Goal: Information Seeking & Learning: Learn about a topic

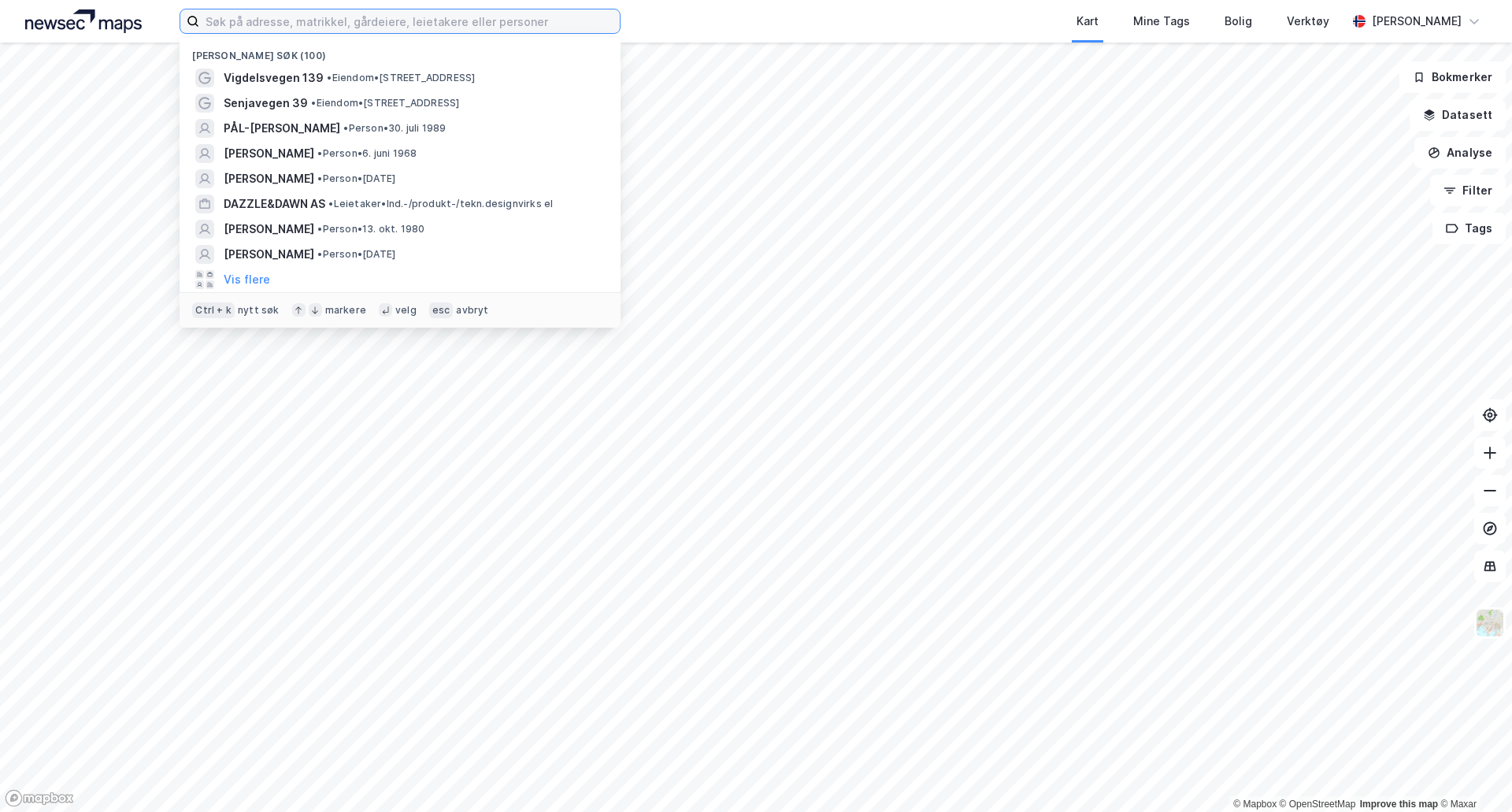
click at [376, 23] on input at bounding box center [409, 21] width 420 height 24
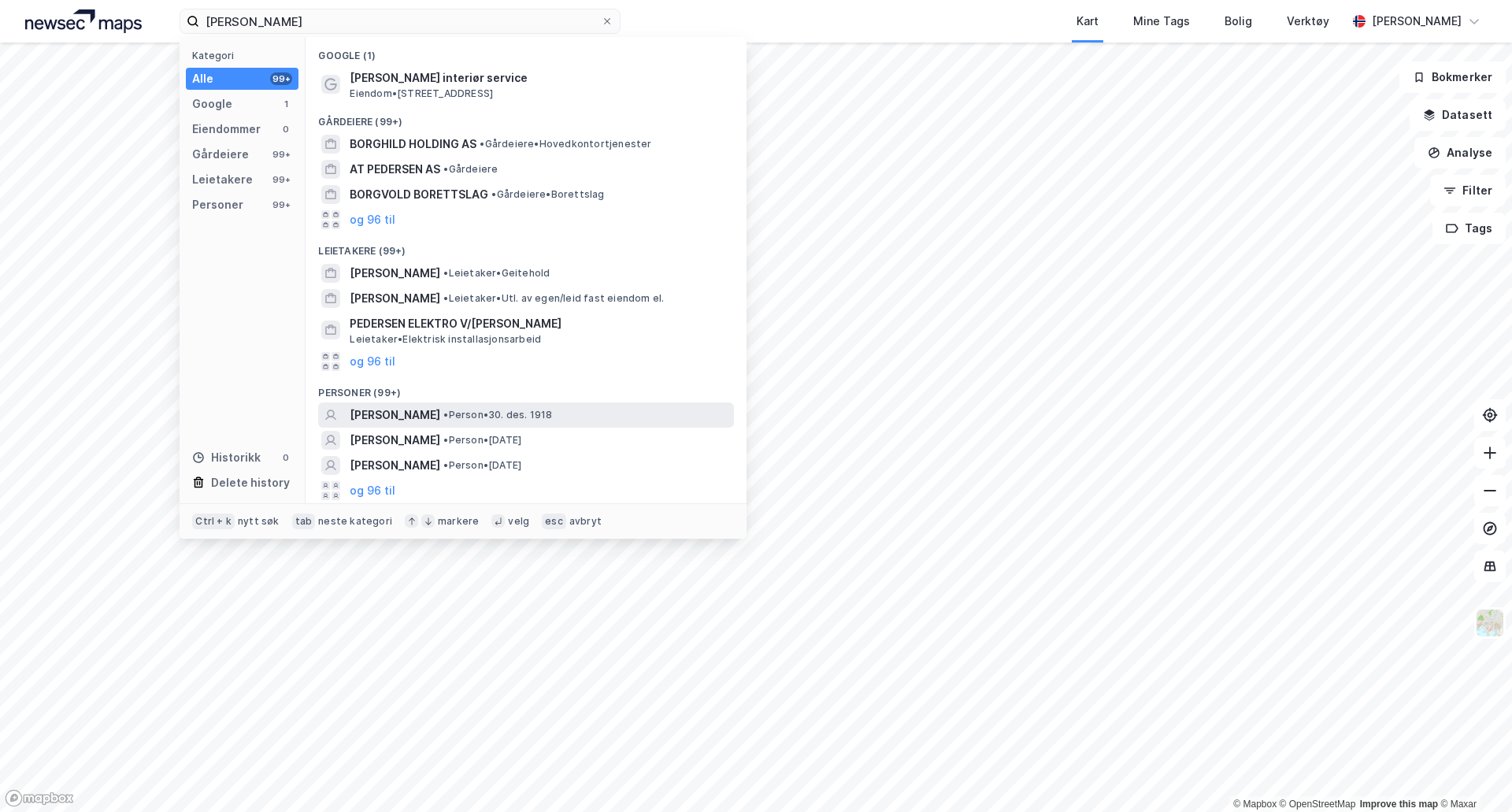
click at [512, 421] on div "[PERSON_NAME] • Person • [DATE]" at bounding box center [540, 415] width 381 height 18
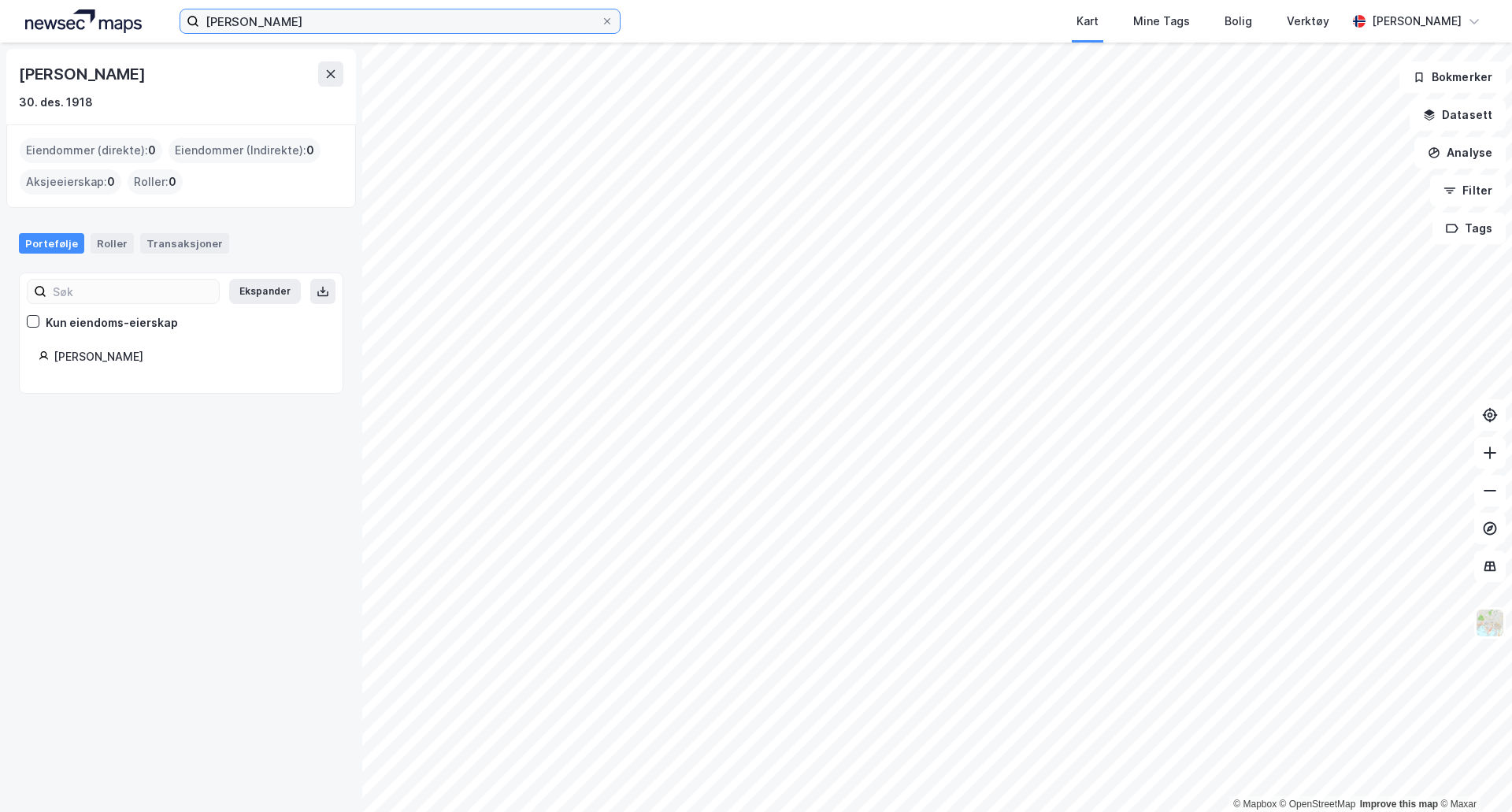
click at [326, 20] on input "[PERSON_NAME]" at bounding box center [400, 21] width 402 height 24
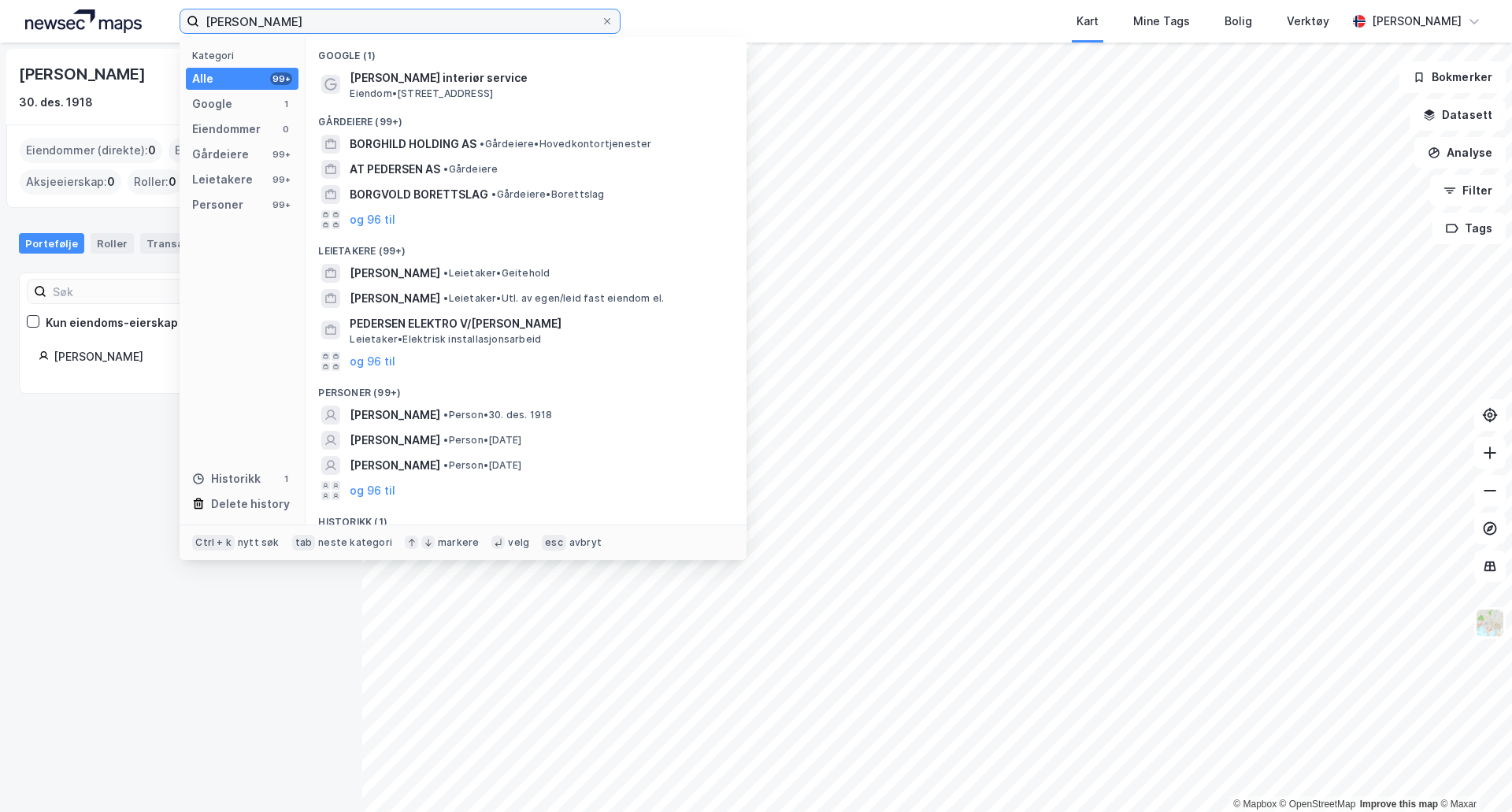
drag, startPoint x: 343, startPoint y: 21, endPoint x: 315, endPoint y: 21, distance: 28.0
click at [328, 21] on input "[PERSON_NAME]" at bounding box center [400, 21] width 402 height 24
drag, startPoint x: 254, startPoint y: 18, endPoint x: 160, endPoint y: 26, distance: 94.3
click at [160, 26] on div "[PERSON_NAME] Kategori Alle 99+ Google 1 Eiendommer 0 Gårdeiere 99+ Leietakere …" at bounding box center [756, 21] width 1512 height 42
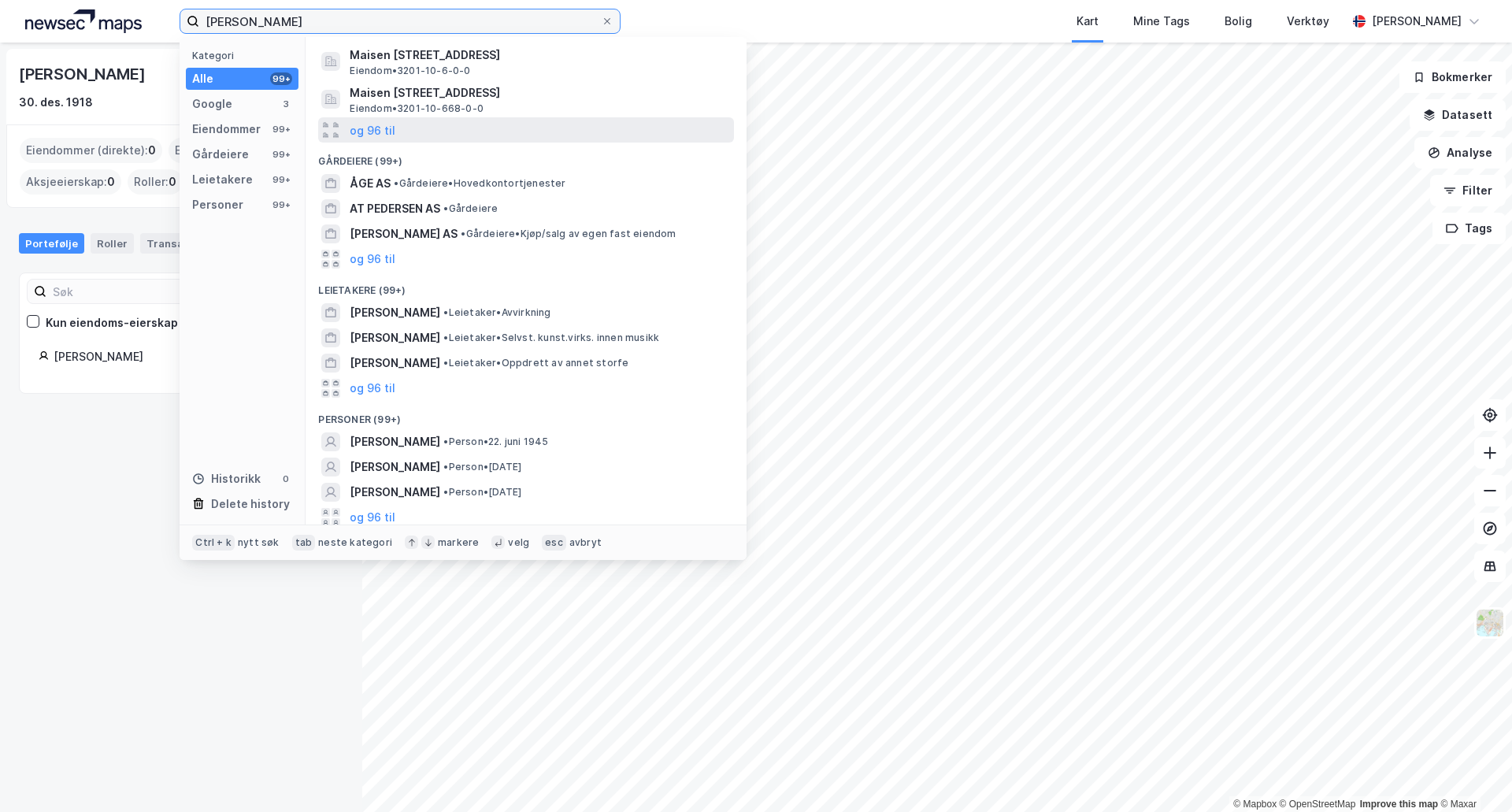
scroll to position [183, 0]
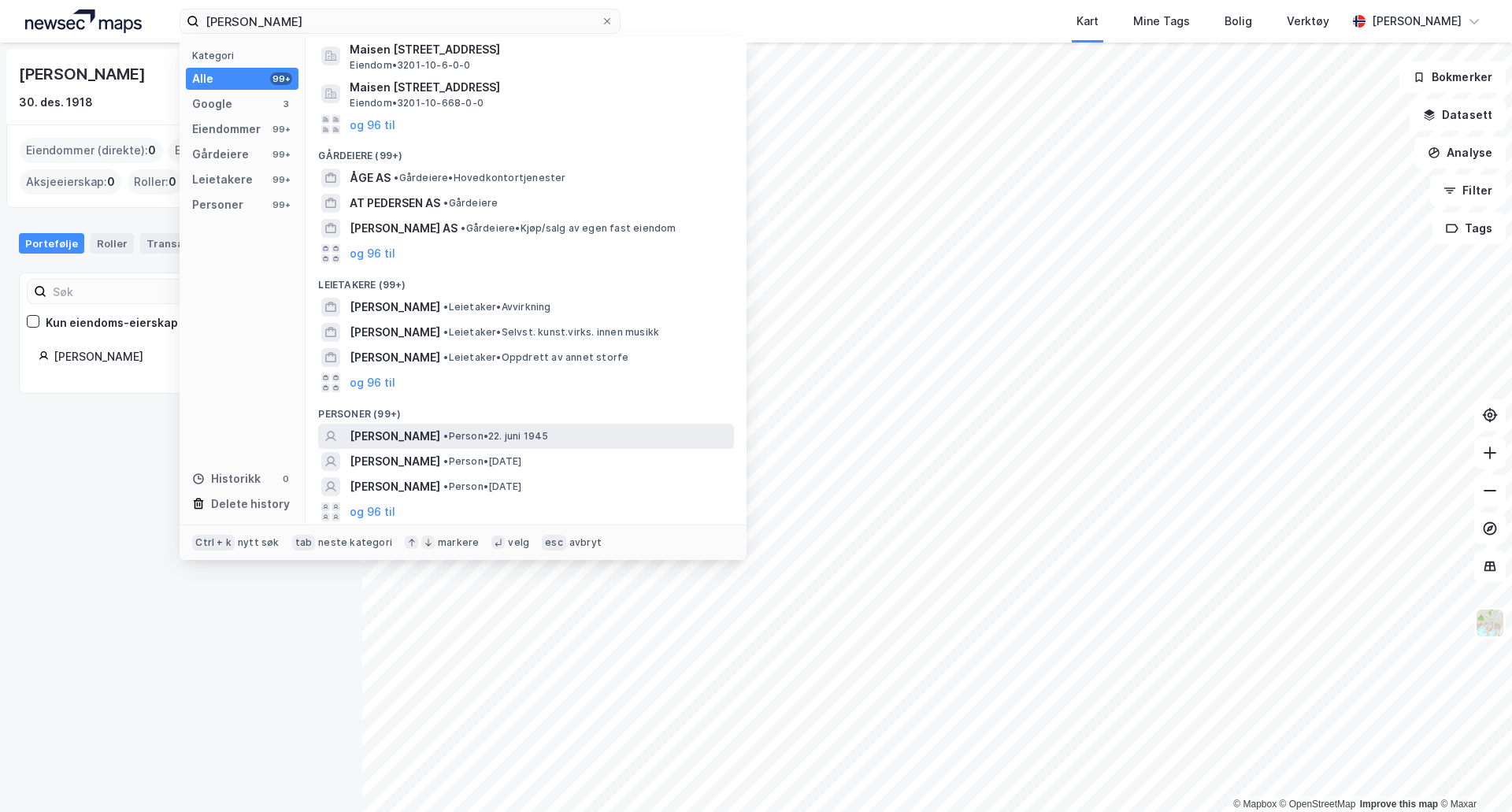
click at [515, 442] on span "• Person • [DATE]" at bounding box center [495, 437] width 104 height 13
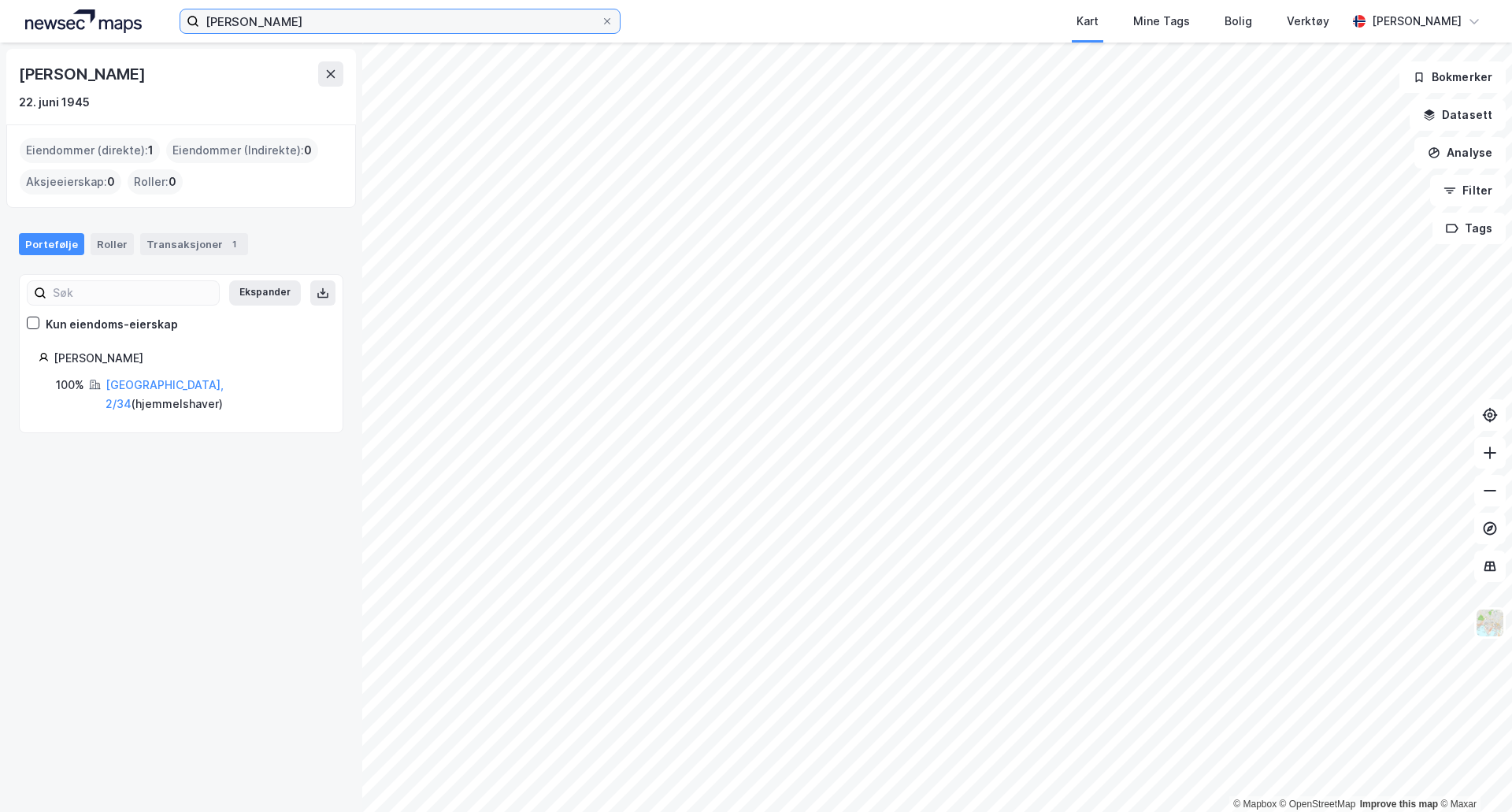
click at [350, 13] on input "[PERSON_NAME]" at bounding box center [400, 21] width 402 height 24
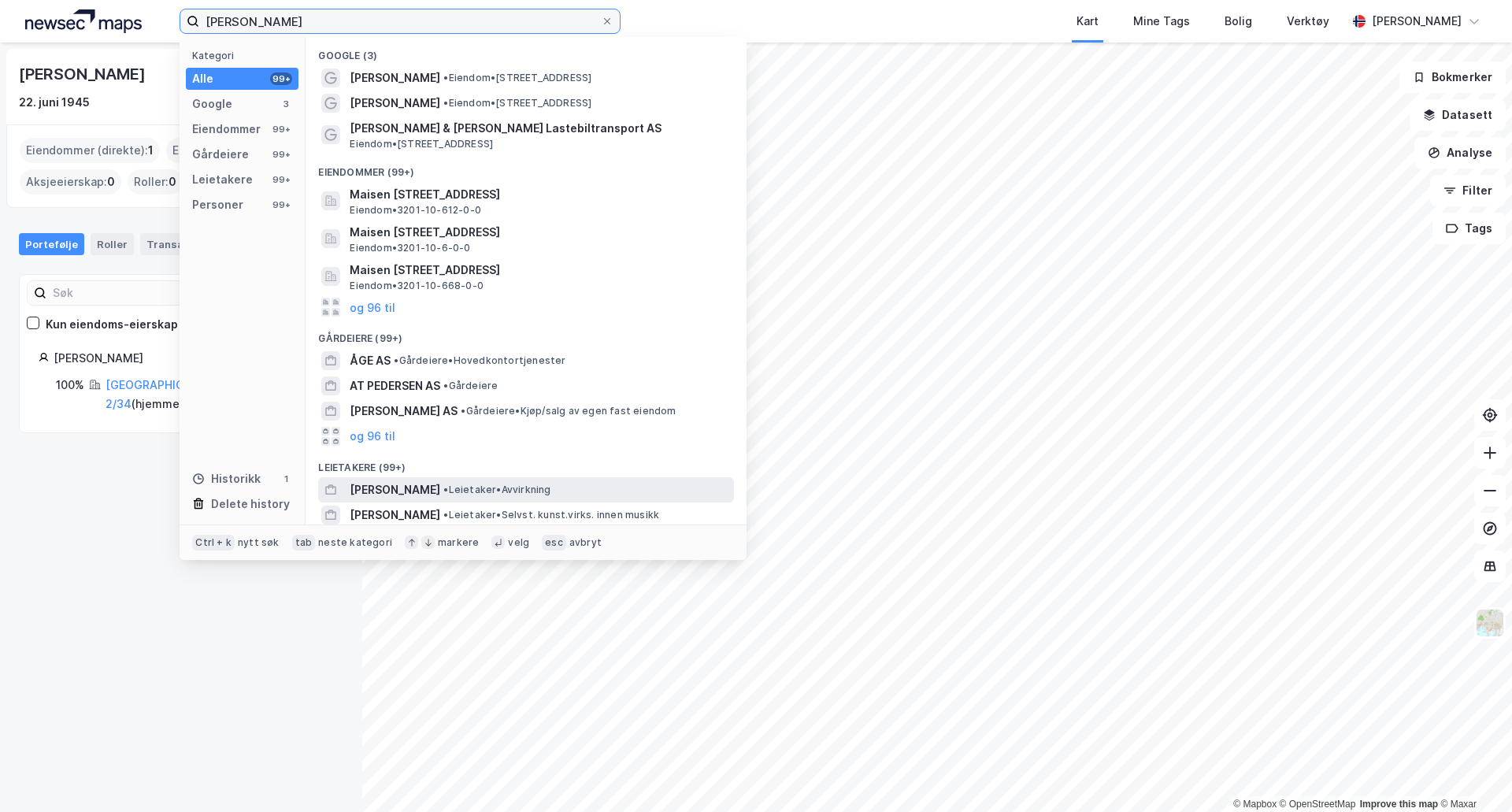
scroll to position [236, 0]
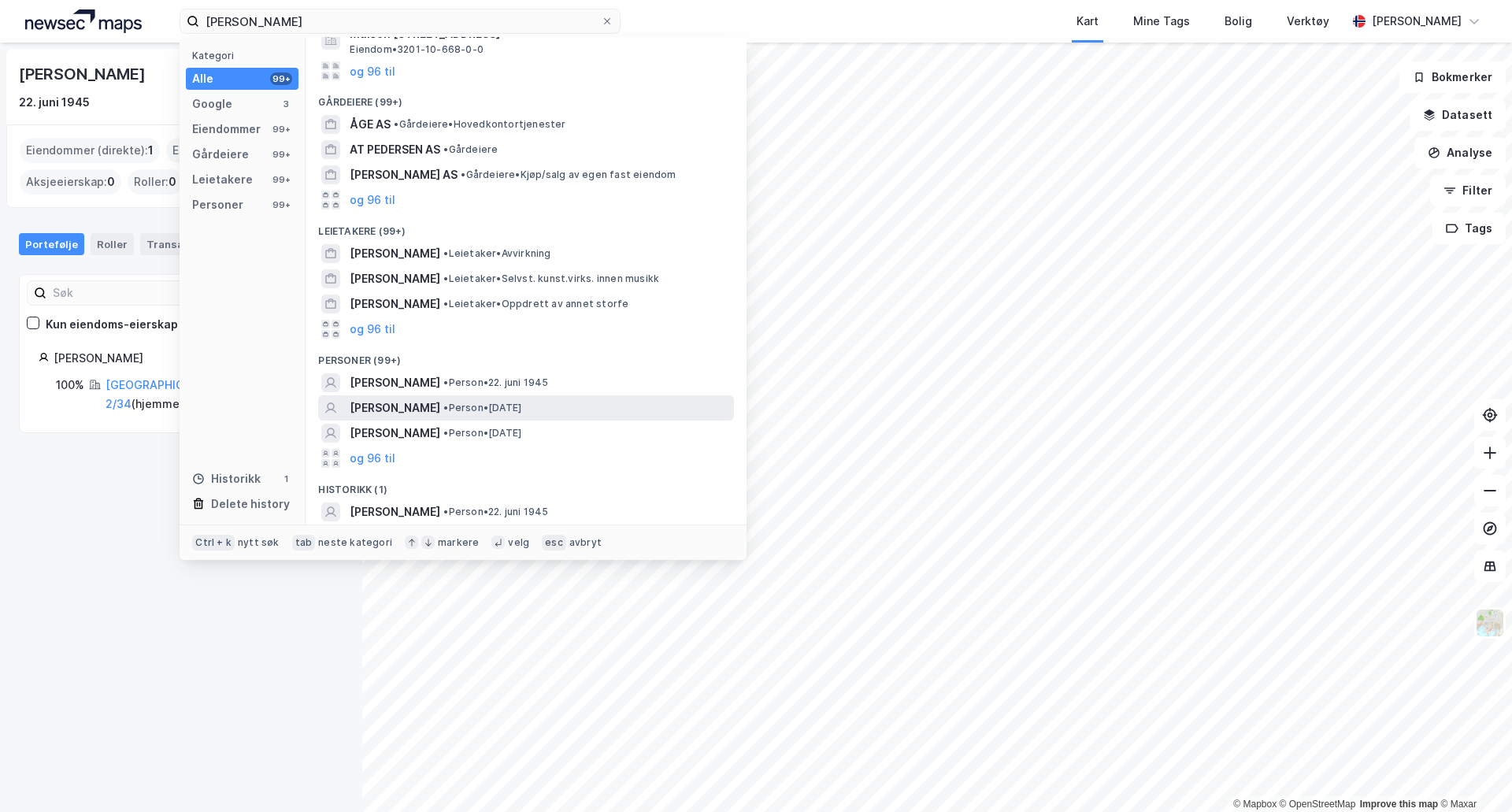
click at [522, 407] on span "• Person • [DATE]" at bounding box center [482, 408] width 78 height 13
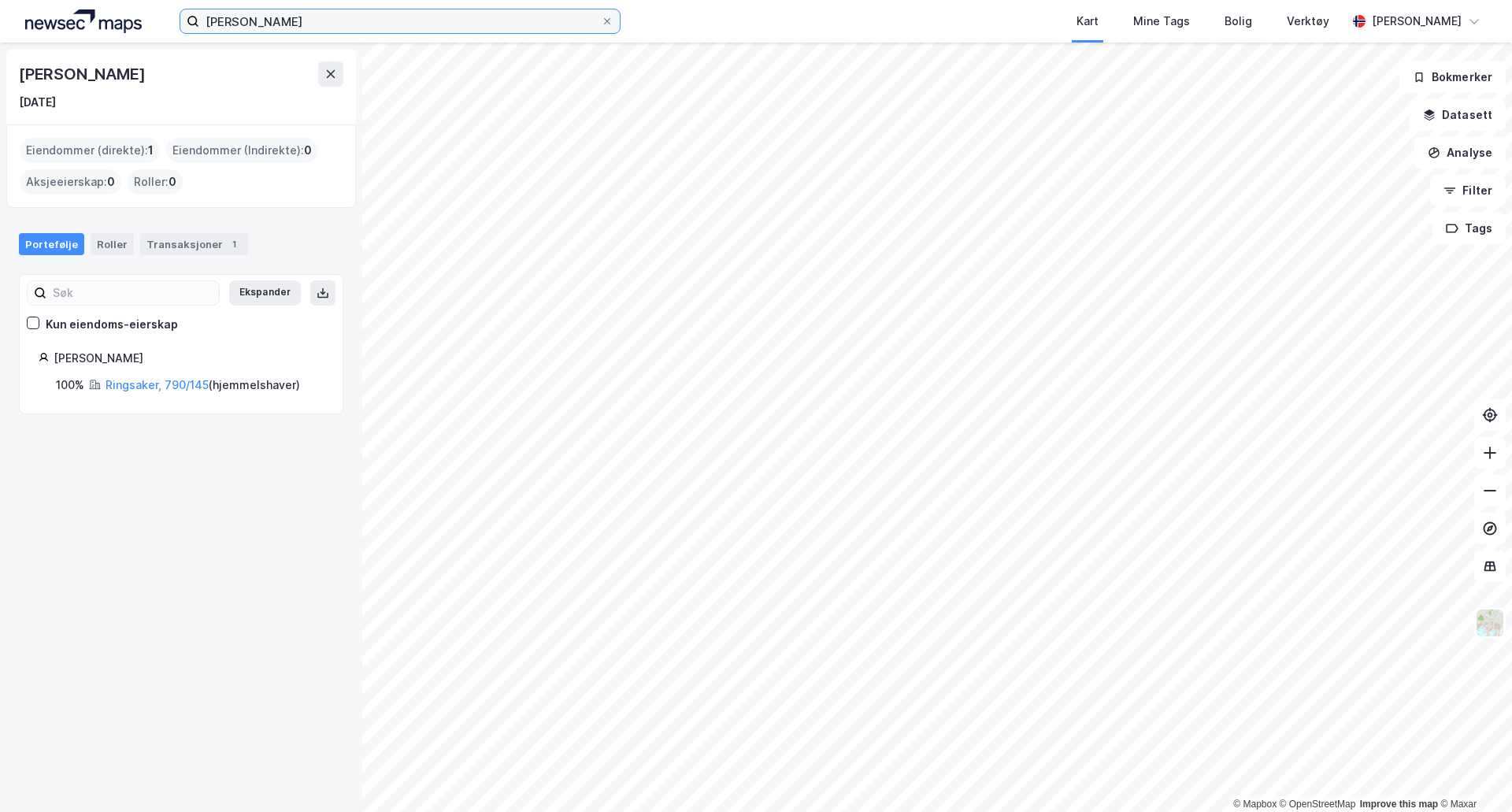
click at [367, 19] on input "[PERSON_NAME]" at bounding box center [400, 21] width 402 height 24
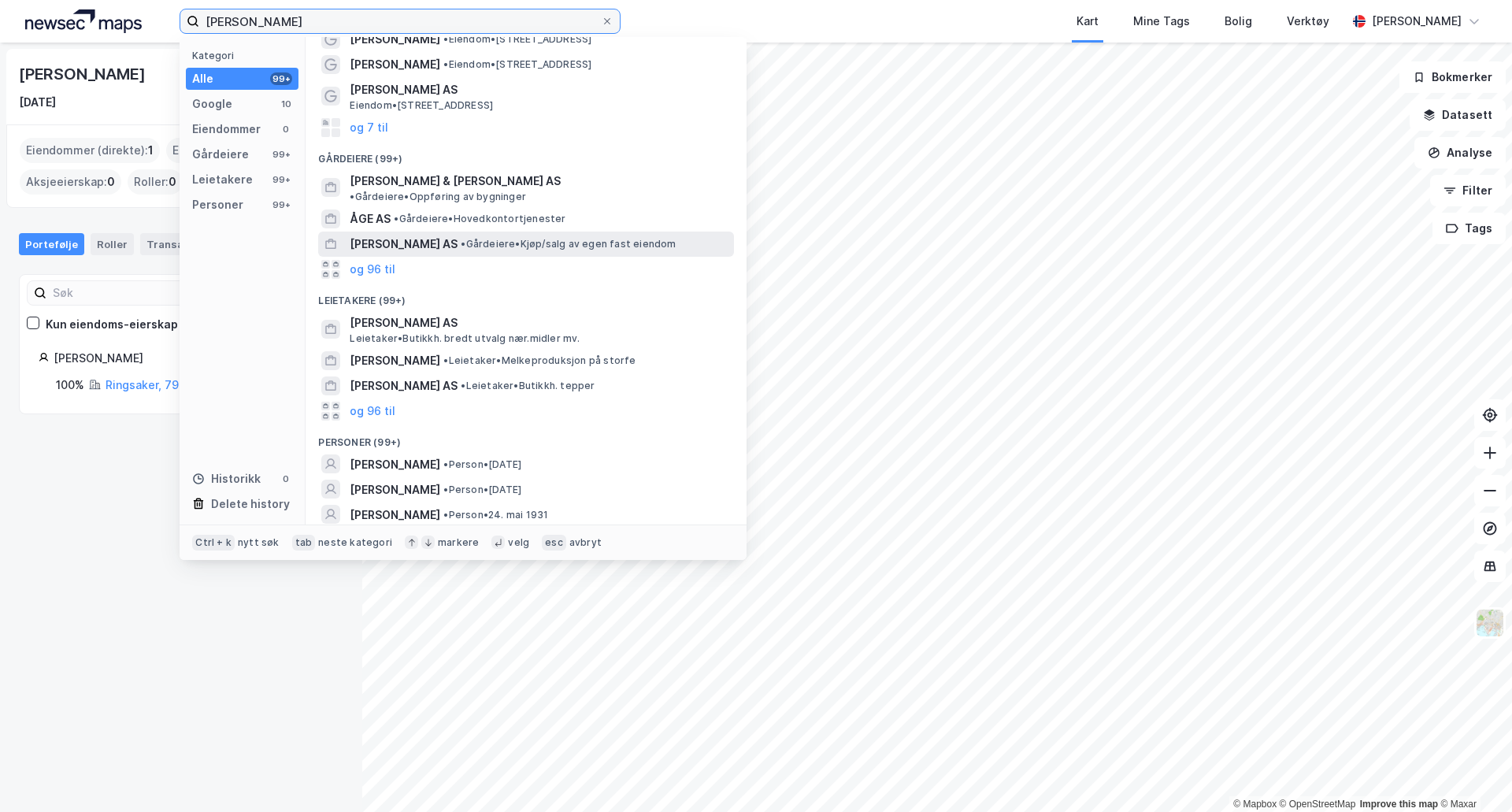
scroll to position [55, 0]
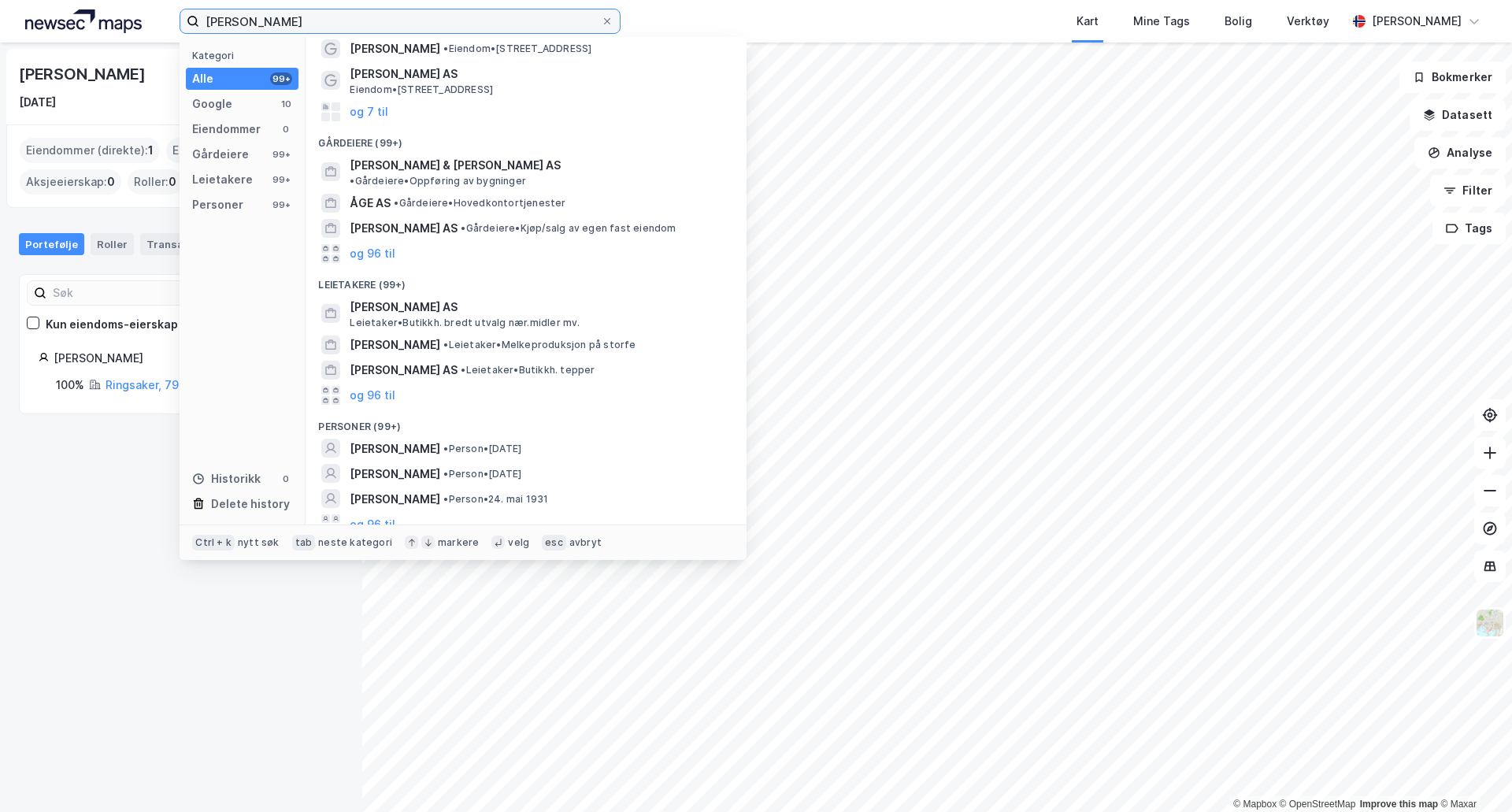
drag, startPoint x: 334, startPoint y: 20, endPoint x: 293, endPoint y: 25, distance: 41.3
click at [287, 25] on input "[PERSON_NAME]" at bounding box center [400, 21] width 402 height 24
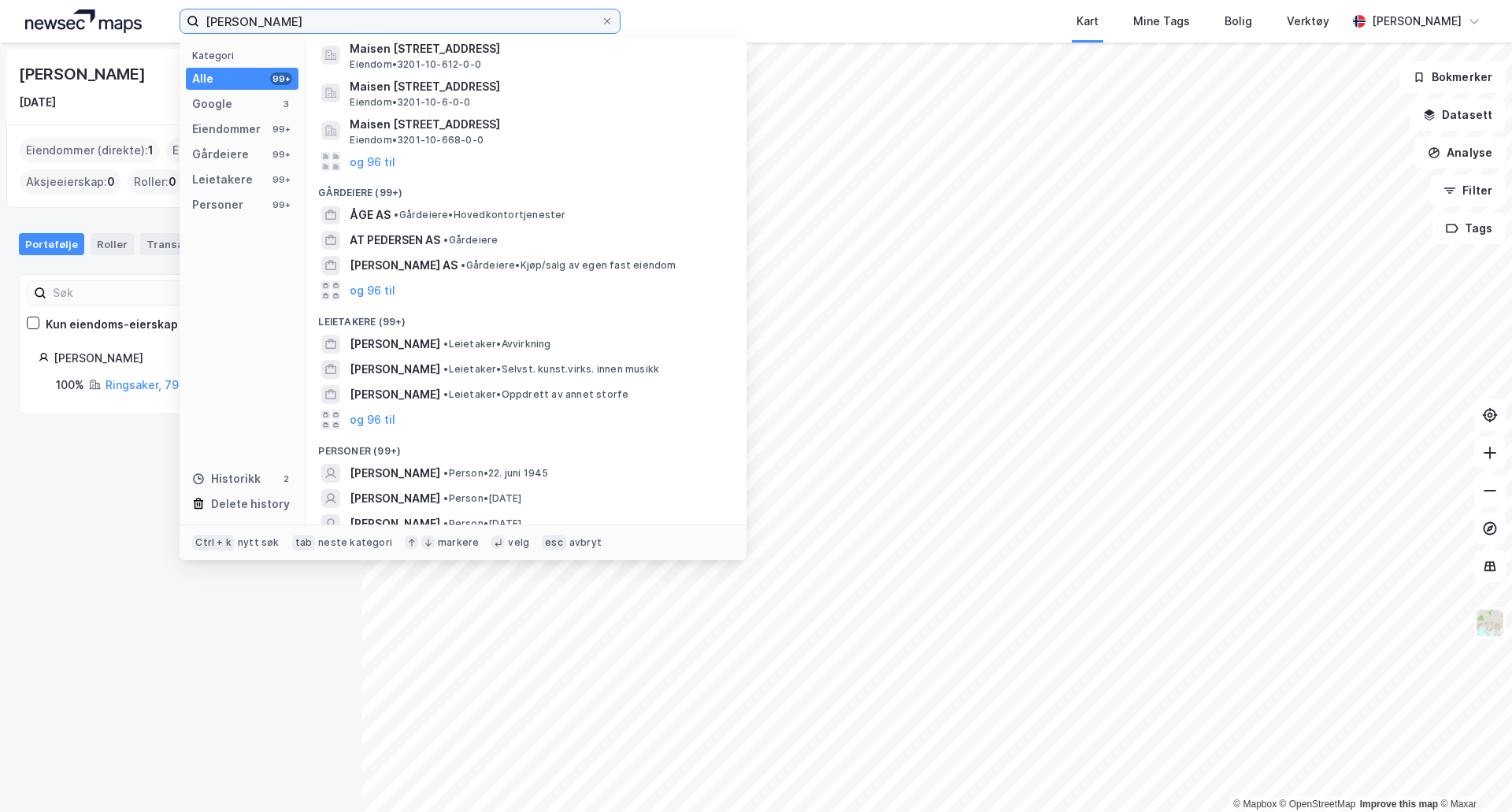
scroll to position [0, 0]
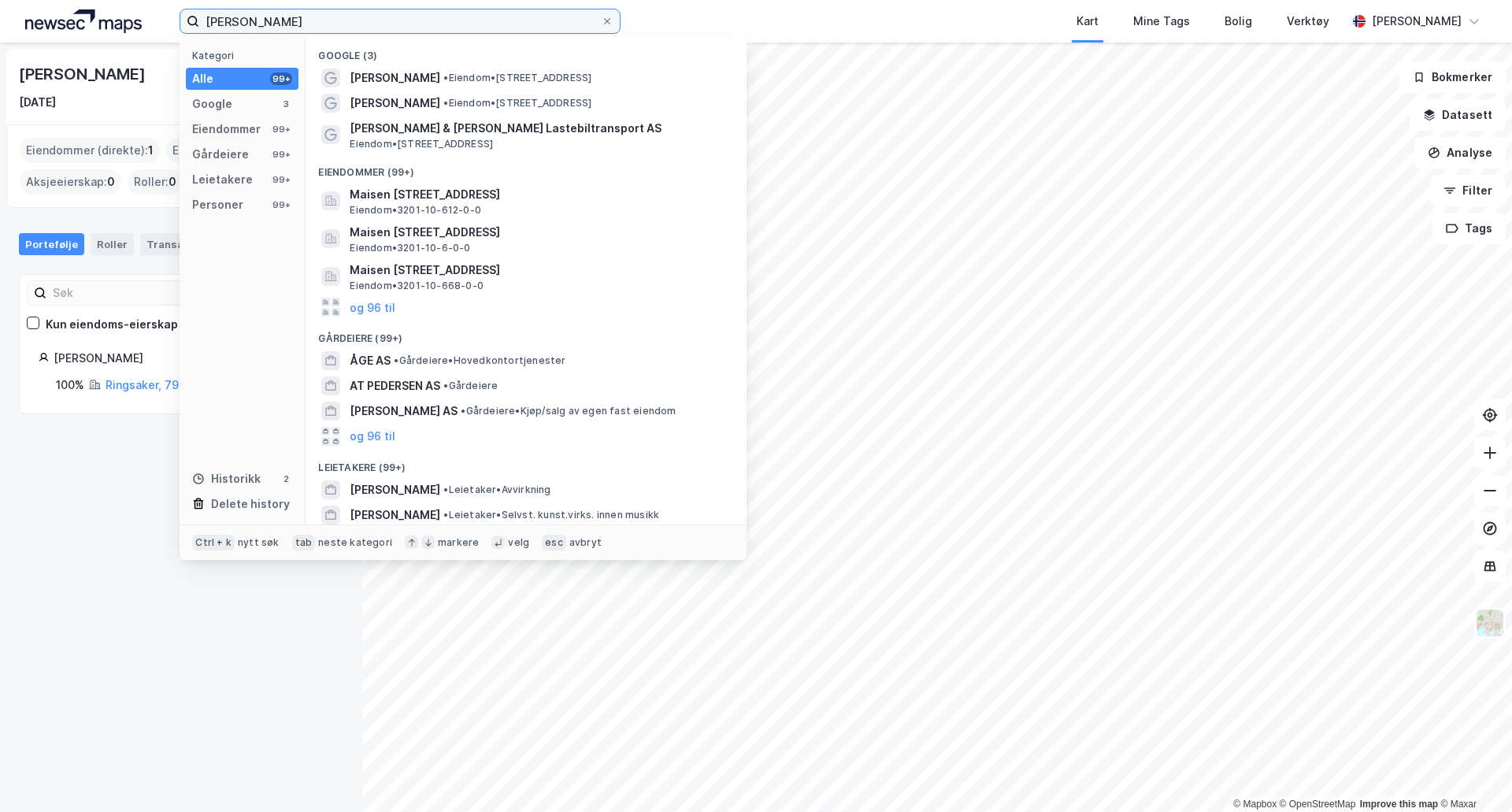
drag, startPoint x: 296, startPoint y: 18, endPoint x: 155, endPoint y: 6, distance: 141.5
click at [163, 6] on div "[PERSON_NAME] Kategori Alle 99+ Google 3 Eiendommer 99+ Gårdeiere 99+ Leietaker…" at bounding box center [756, 21] width 1512 height 42
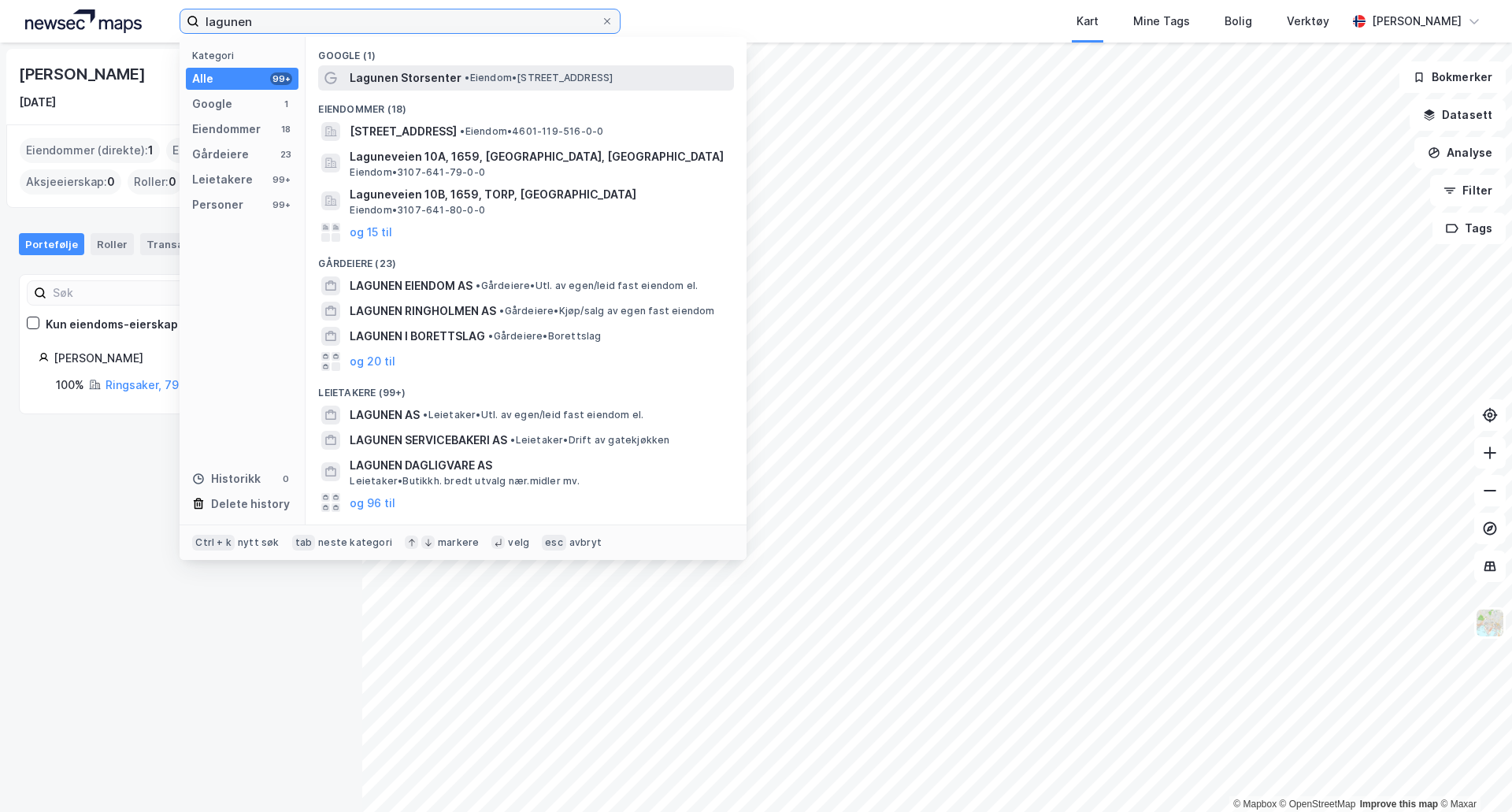
type input "lagunen"
click at [465, 76] on span "•" at bounding box center [466, 78] width 5 height 12
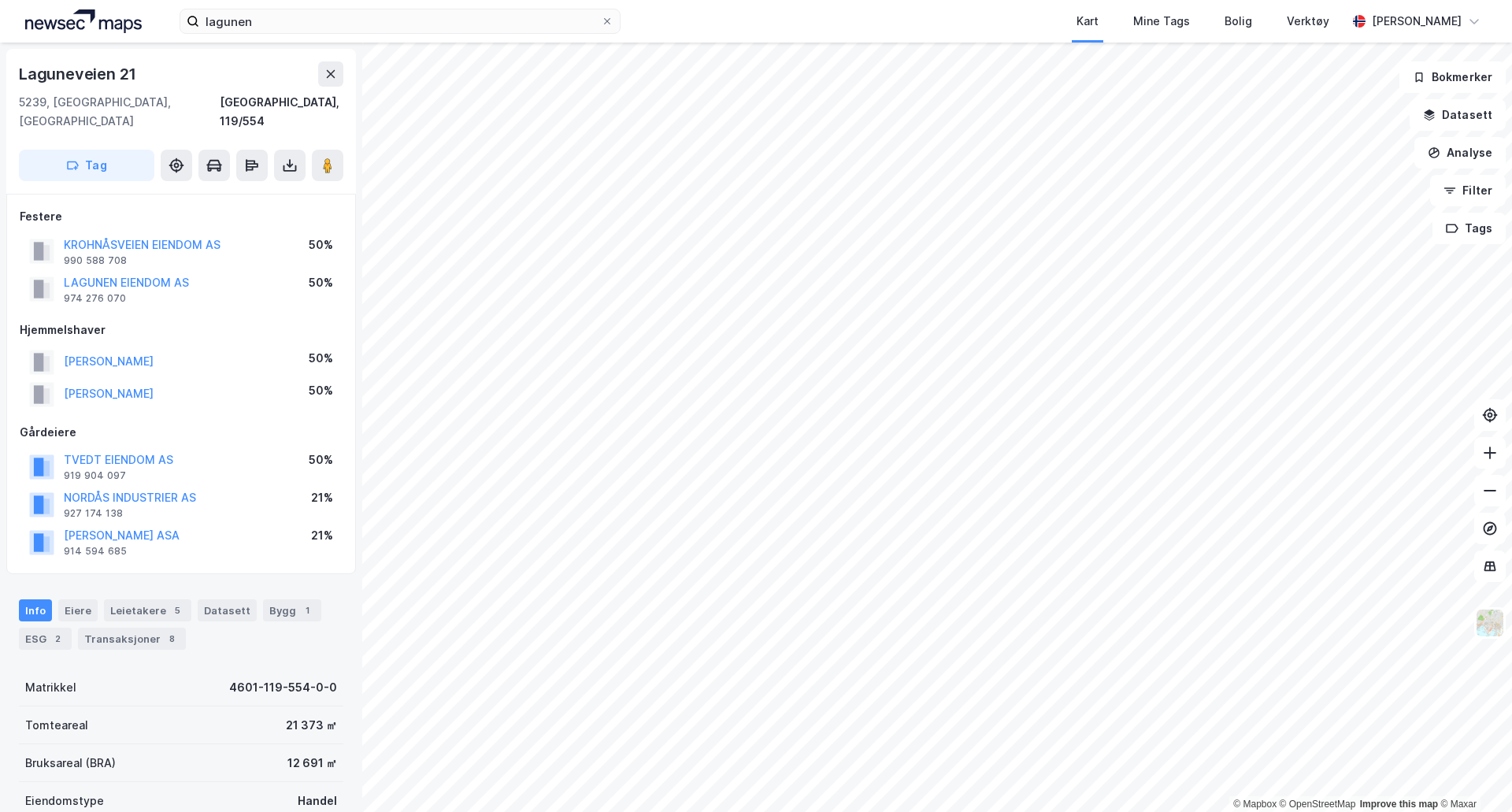
scroll to position [1, 0]
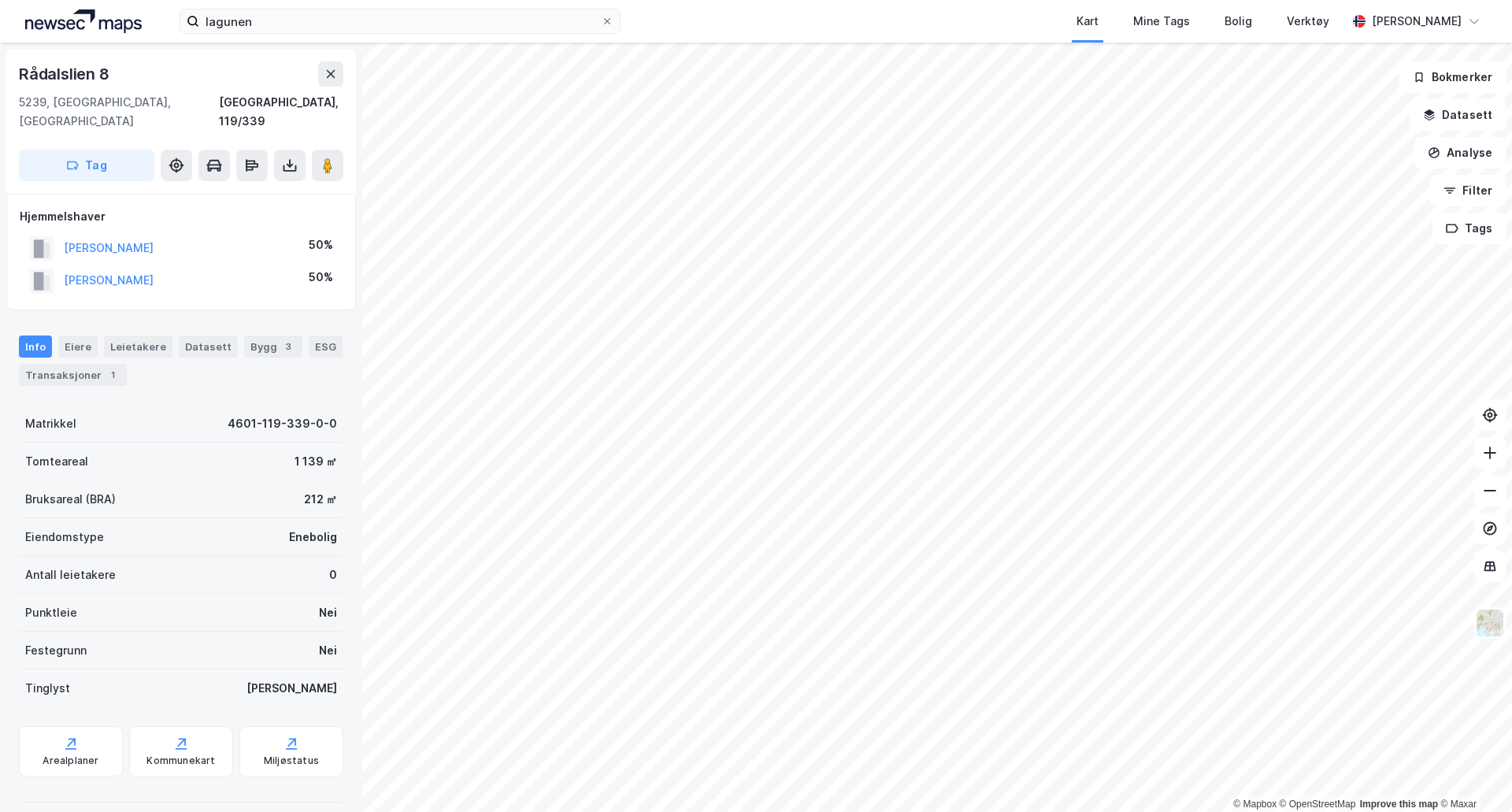
scroll to position [1, 0]
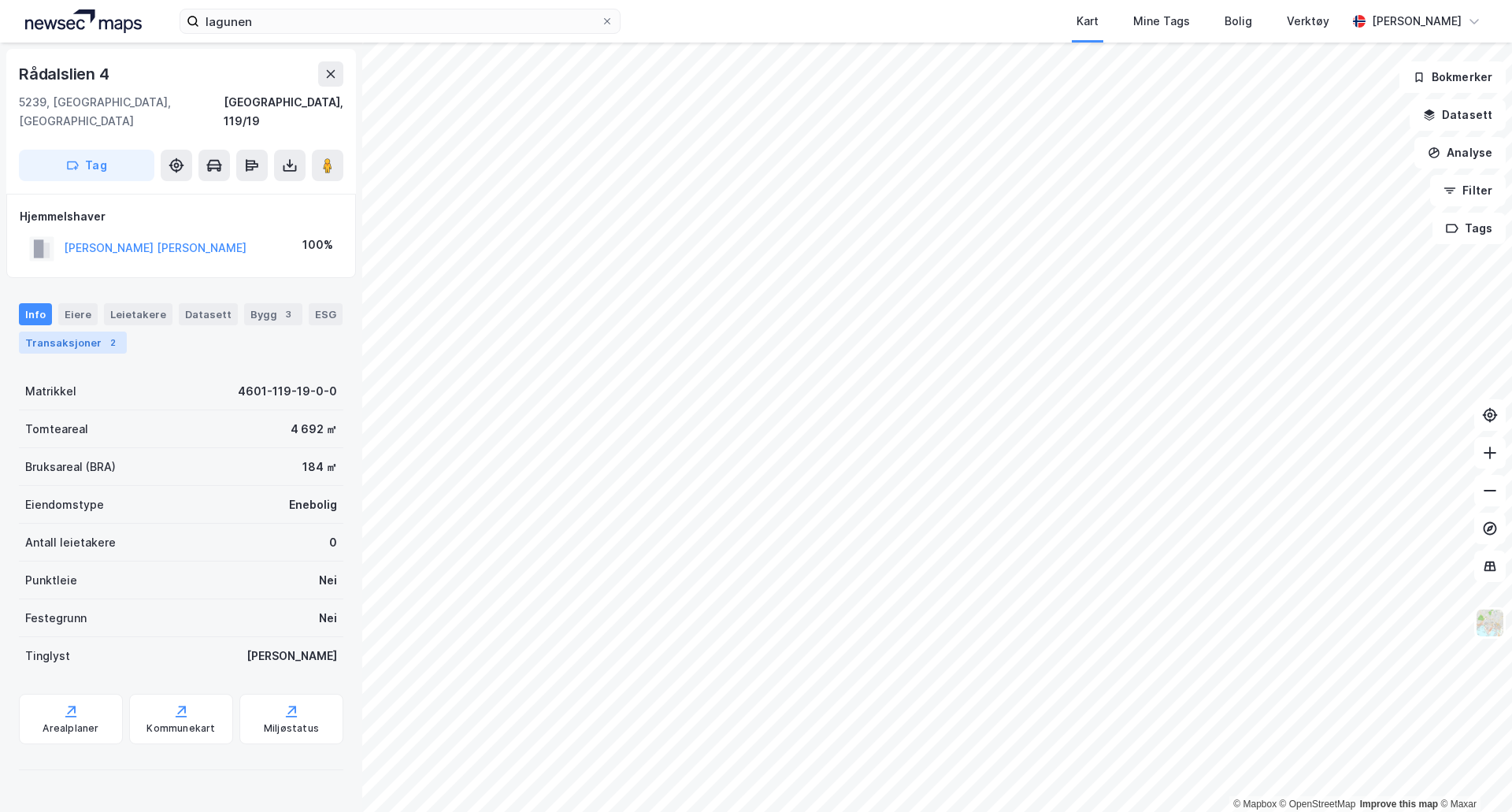
click at [90, 332] on div "Transaksjoner 2" at bounding box center [72, 343] width 108 height 22
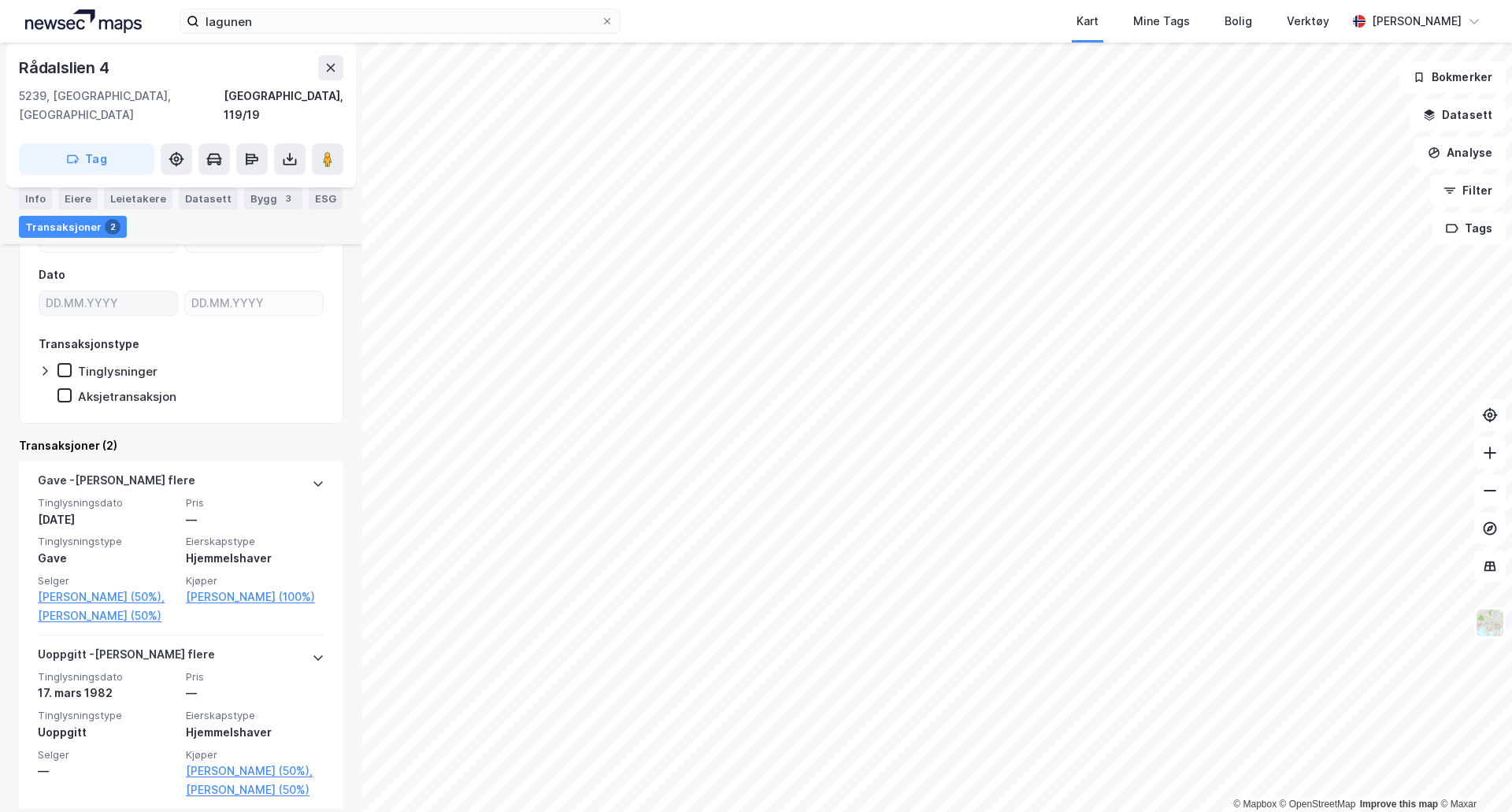
scroll to position [202, 0]
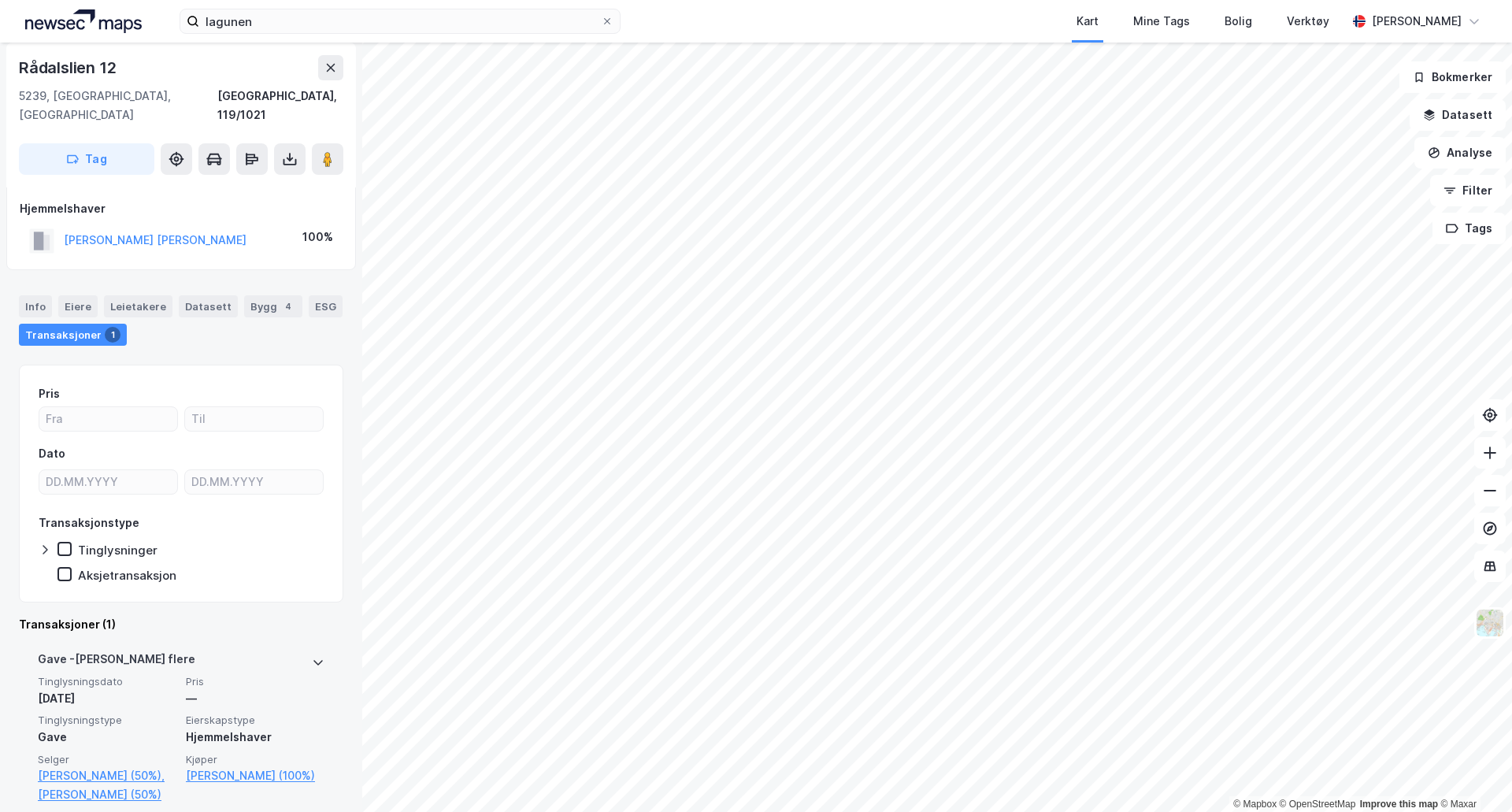
scroll to position [9, 0]
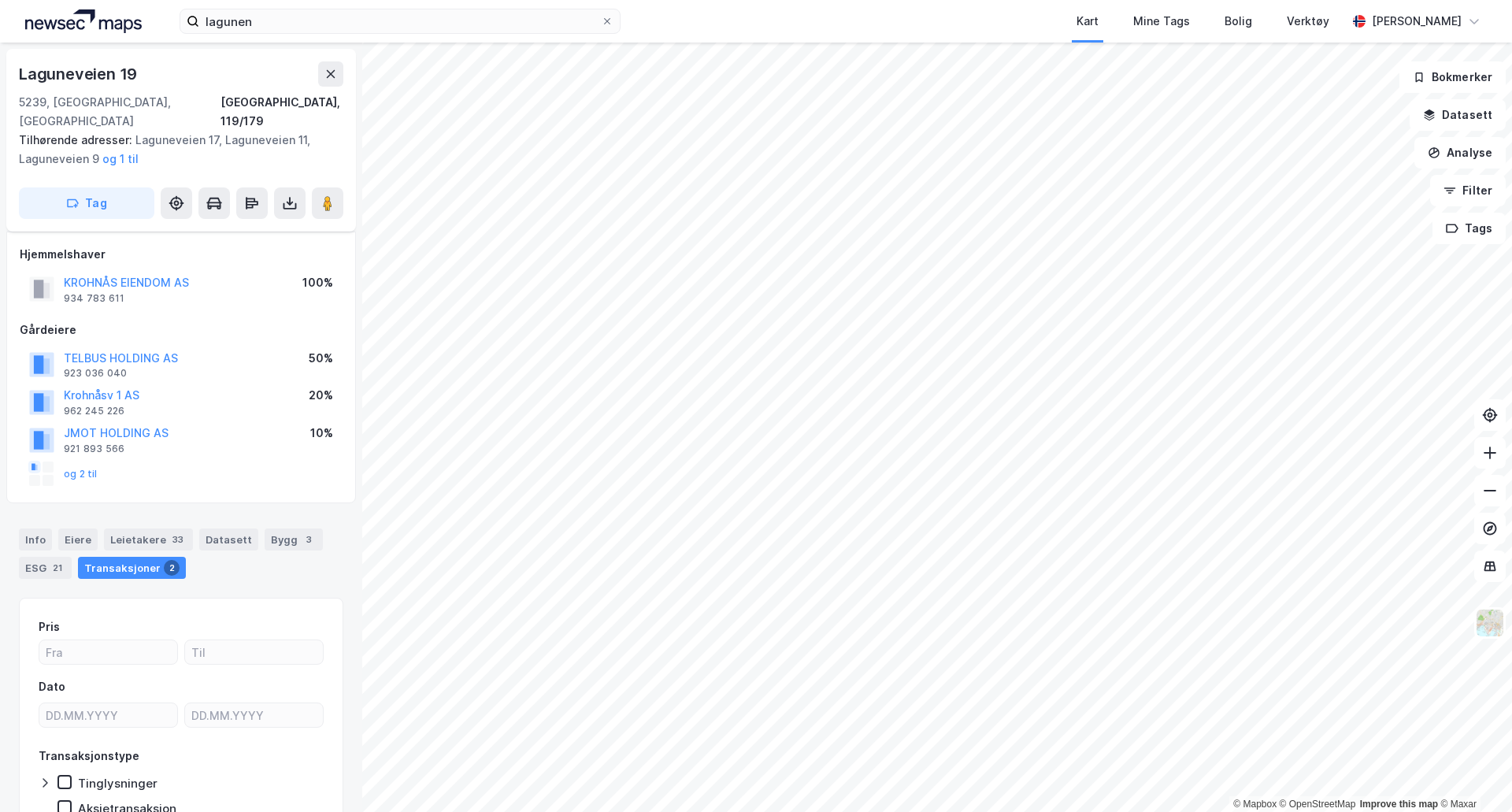
scroll to position [9, 0]
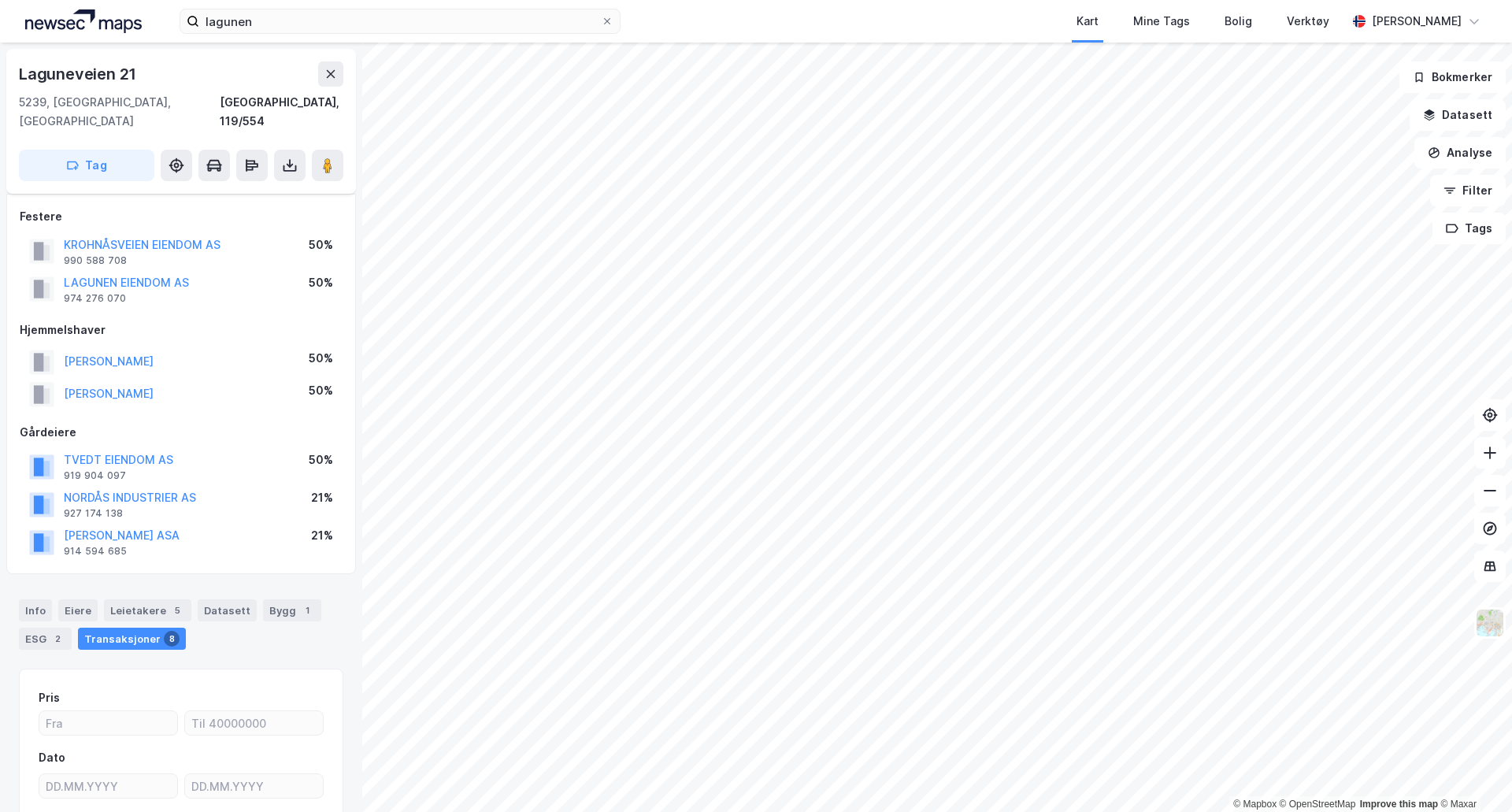
scroll to position [9, 0]
